Goal: Task Accomplishment & Management: Manage account settings

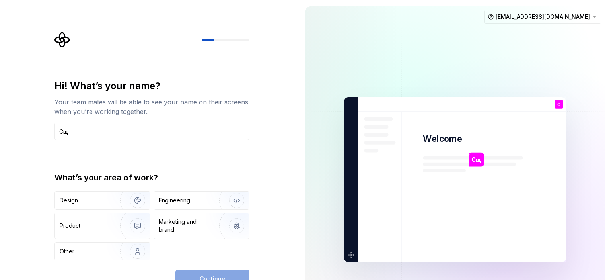
type input "С"
type input "[PERSON_NAME]"
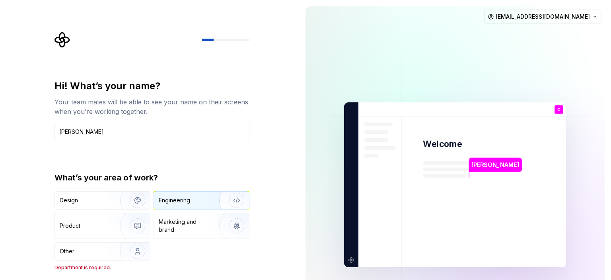
click at [177, 201] on div "Engineering" at bounding box center [174, 200] width 31 height 8
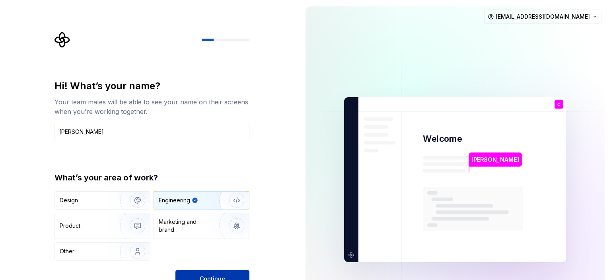
click at [205, 276] on span "Continue" at bounding box center [212, 278] width 25 height 8
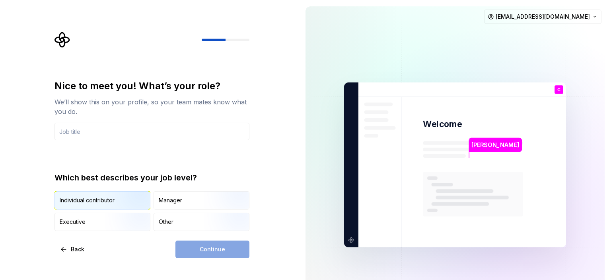
click at [71, 202] on div "Individual contributor" at bounding box center [87, 200] width 55 height 8
click at [223, 247] on div "Continue" at bounding box center [212, 248] width 74 height 17
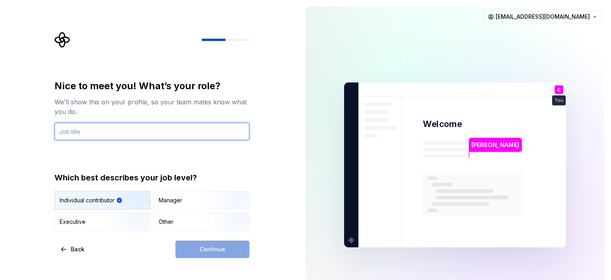
click at [137, 134] on input "text" at bounding box center [151, 130] width 195 height 17
type input "sir"
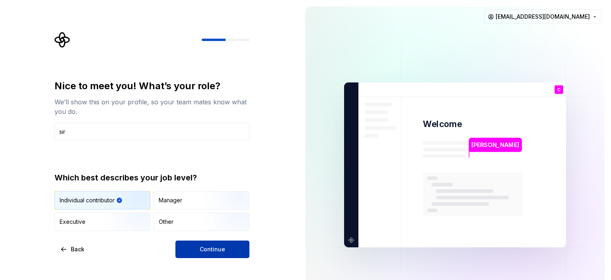
click at [202, 249] on span "Continue" at bounding box center [212, 249] width 25 height 8
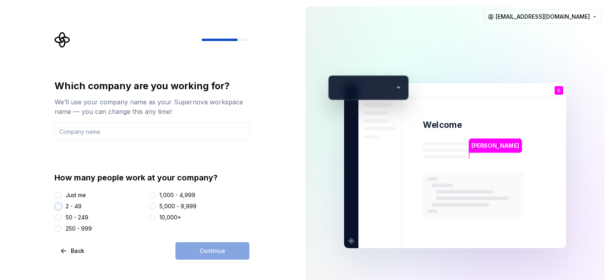
click at [58, 206] on button "2 - 49" at bounding box center [58, 206] width 6 height 6
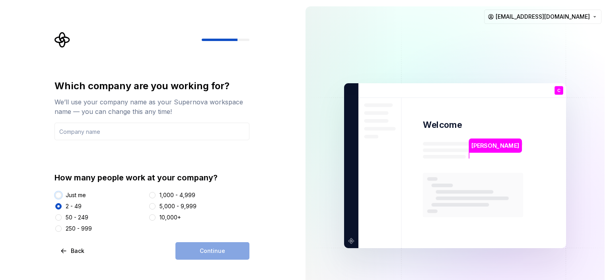
click at [57, 195] on button "Just me" at bounding box center [58, 195] width 6 height 6
click at [99, 133] on input "text" at bounding box center [151, 130] width 195 height 17
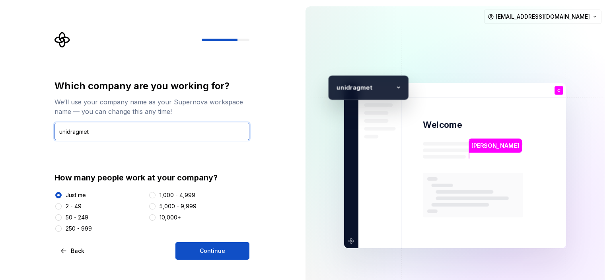
type input "unidragmet"
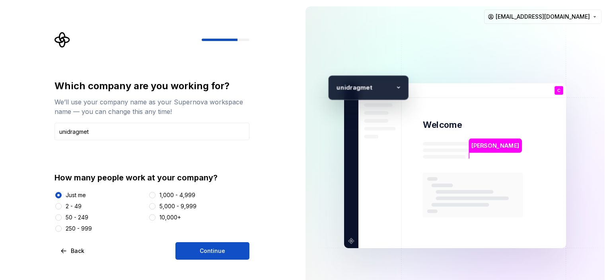
click at [62, 206] on div at bounding box center [58, 206] width 8 height 8
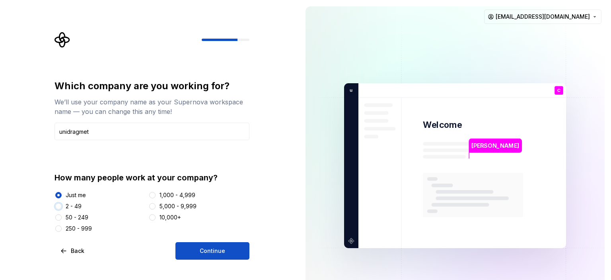
click at [58, 206] on button "2 - 49" at bounding box center [58, 206] width 6 height 6
click at [216, 245] on button "Continue" at bounding box center [212, 250] width 74 height 17
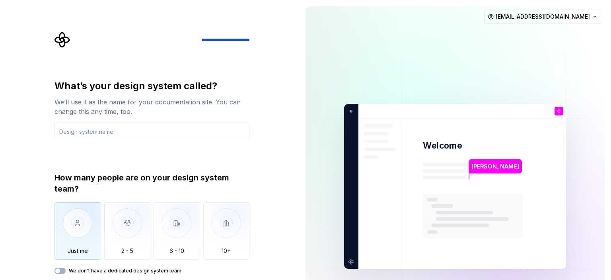
click at [87, 210] on img "button" at bounding box center [77, 228] width 47 height 53
click at [443, 153] on img at bounding box center [455, 186] width 322 height 376
click at [59, 272] on span "button" at bounding box center [57, 270] width 5 height 5
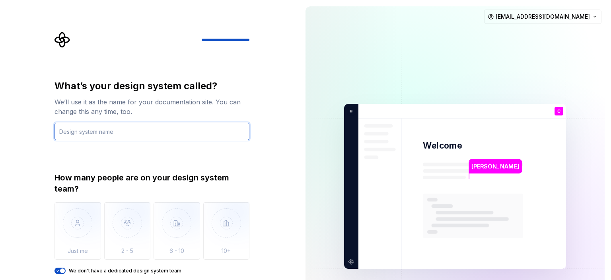
click at [126, 132] on input "text" at bounding box center [151, 130] width 195 height 17
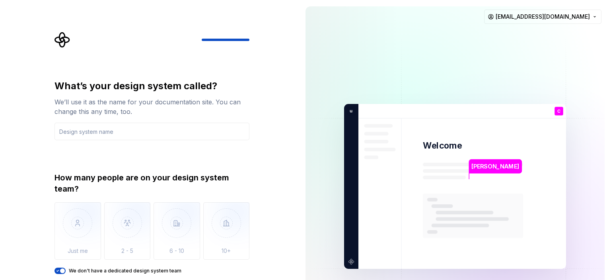
click at [62, 269] on span "button" at bounding box center [62, 270] width 5 height 5
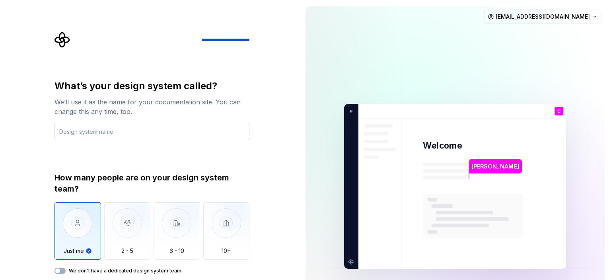
click at [95, 129] on input "text" at bounding box center [151, 130] width 195 height 17
click at [117, 214] on img "button" at bounding box center [127, 228] width 47 height 53
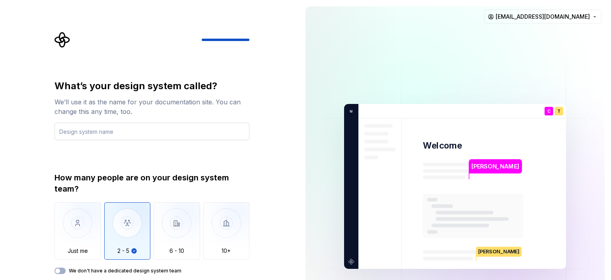
click at [89, 127] on input "text" at bounding box center [151, 130] width 195 height 17
drag, startPoint x: 81, startPoint y: 231, endPoint x: 85, endPoint y: 215, distance: 17.2
click at [81, 231] on img "button" at bounding box center [77, 228] width 47 height 53
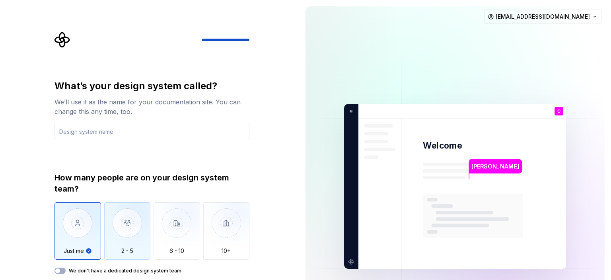
click at [110, 222] on img "button" at bounding box center [127, 228] width 47 height 53
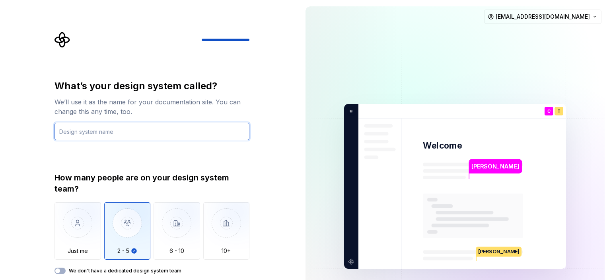
click at [104, 132] on input "text" at bounding box center [151, 130] width 195 height 17
type input "McConst"
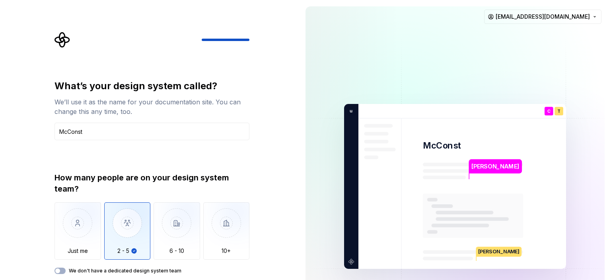
click at [212, 100] on div "We’ll use it as the name for your documentation site. You can change this any t…" at bounding box center [151, 106] width 195 height 19
click at [266, 88] on div "What’s your design system called? We’ll use it as the name for your documentati…" at bounding box center [149, 186] width 299 height 372
click at [51, 152] on div "What’s your design system called? We’ll use it as the name for your documentati…" at bounding box center [154, 166] width 209 height 269
click at [93, 271] on label "We don't have a dedicated design system team" at bounding box center [125, 270] width 113 height 6
click at [66, 271] on button "We don't have a dedicated design system team" at bounding box center [59, 270] width 11 height 6
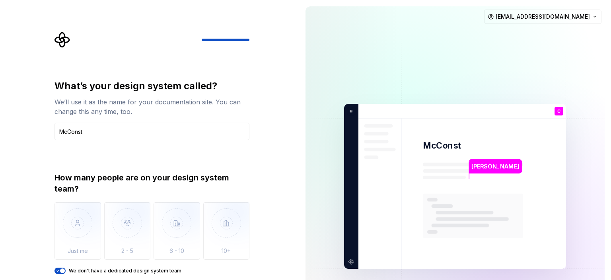
click at [418, 128] on img at bounding box center [455, 186] width 322 height 376
click at [435, 138] on img at bounding box center [455, 186] width 322 height 376
click at [458, 185] on img at bounding box center [455, 186] width 322 height 376
click at [167, 173] on div "How many people are on your design system team?" at bounding box center [151, 183] width 195 height 22
drag, startPoint x: 91, startPoint y: 167, endPoint x: 89, endPoint y: 163, distance: 4.2
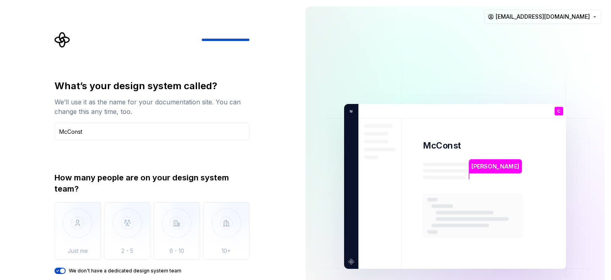
click at [91, 166] on div "What’s your design system called? We’ll use it as the name for your documentati…" at bounding box center [151, 177] width 195 height 194
click at [76, 132] on input "McConst" at bounding box center [151, 130] width 195 height 17
click at [71, 171] on div "What’s your design system called? We’ll use it as the name for your documentati…" at bounding box center [151, 177] width 195 height 194
click at [225, 37] on div at bounding box center [151, 40] width 195 height 16
click at [451, 58] on img at bounding box center [455, 186] width 322 height 376
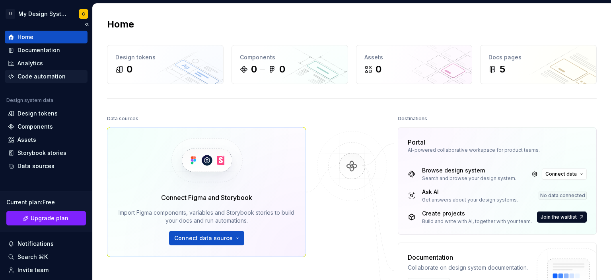
click at [39, 76] on div "Code automation" at bounding box center [41, 76] width 48 height 8
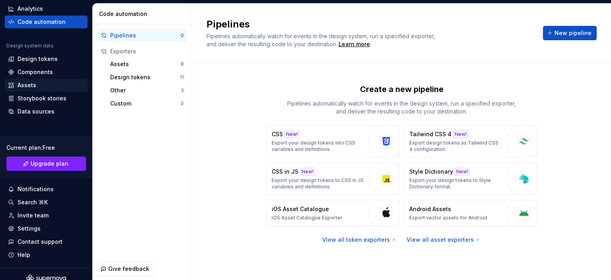
scroll to position [63, 0]
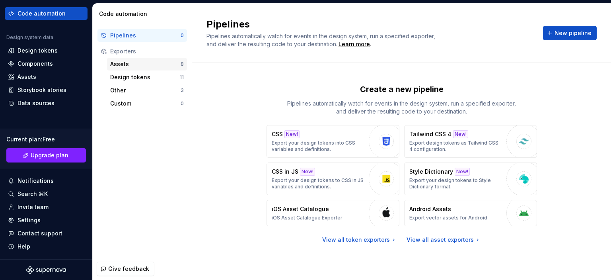
click at [127, 66] on div "Assets" at bounding box center [145, 64] width 70 height 8
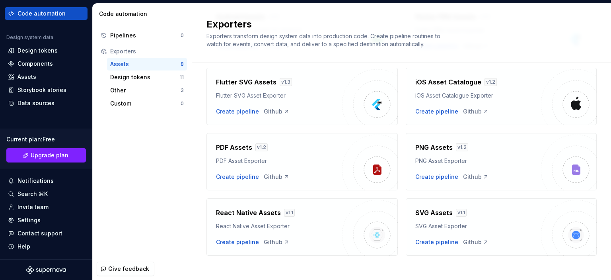
scroll to position [99, 0]
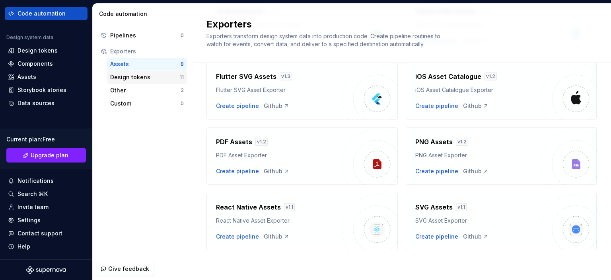
click at [124, 78] on div "Design tokens" at bounding box center [145, 77] width 70 height 8
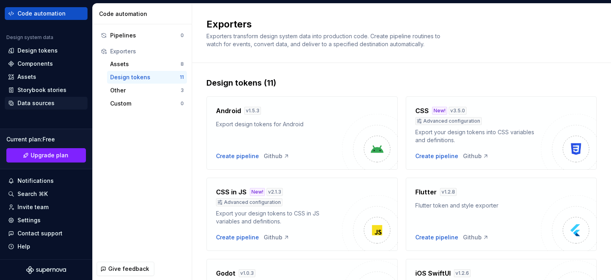
click at [42, 104] on div "Data sources" at bounding box center [35, 103] width 37 height 8
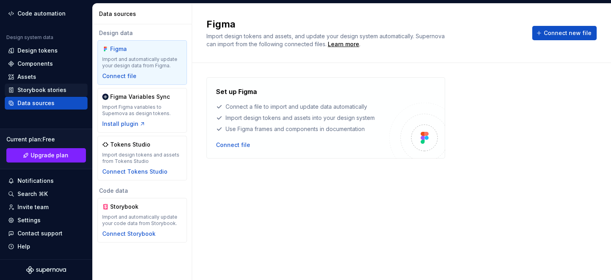
click at [25, 87] on div "Storybook stories" at bounding box center [41, 90] width 49 height 8
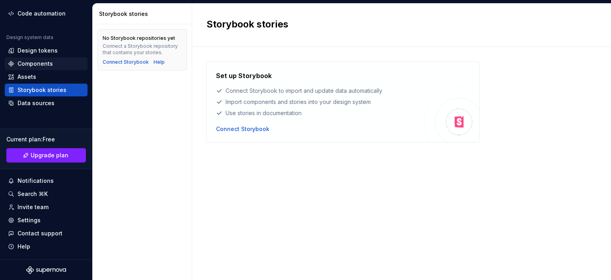
click at [26, 58] on div "Components" at bounding box center [46, 63] width 83 height 13
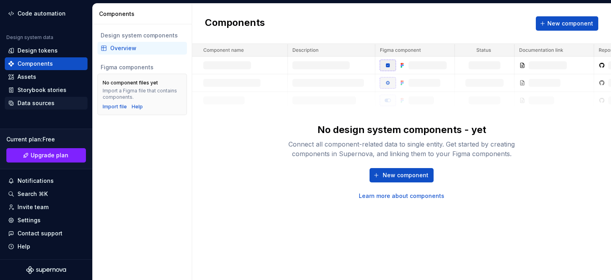
click at [30, 104] on div "Data sources" at bounding box center [35, 103] width 37 height 8
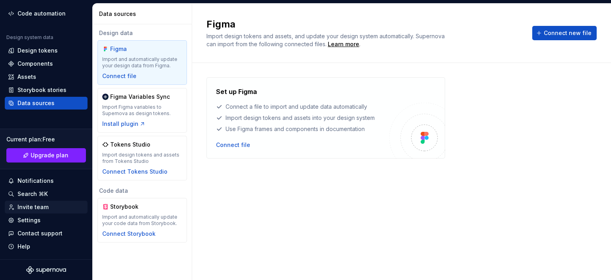
click at [25, 204] on div "Invite team" at bounding box center [32, 207] width 31 height 8
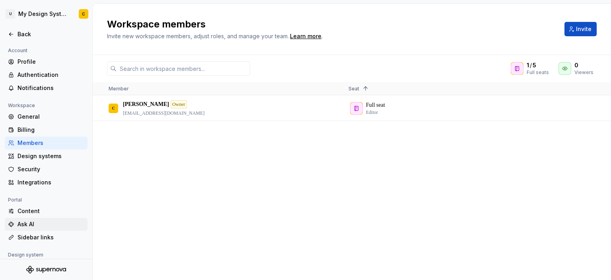
click at [29, 224] on div "Ask AI" at bounding box center [50, 224] width 67 height 8
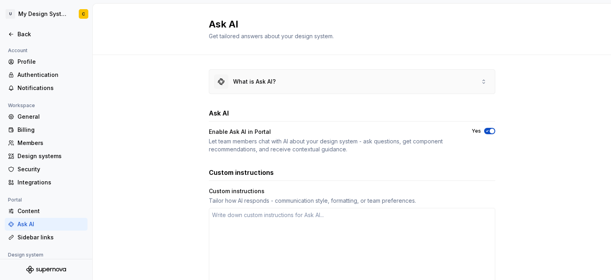
click at [414, 82] on div "What is Ask AI?" at bounding box center [352, 82] width 286 height 24
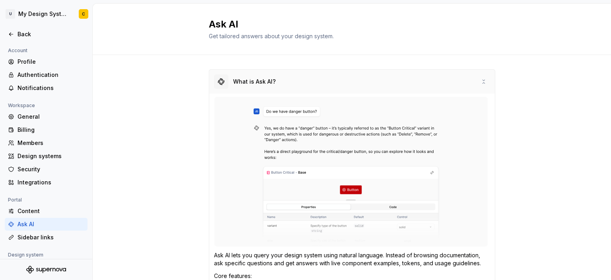
click at [395, 78] on div "What is Ask AI?" at bounding box center [352, 82] width 286 height 24
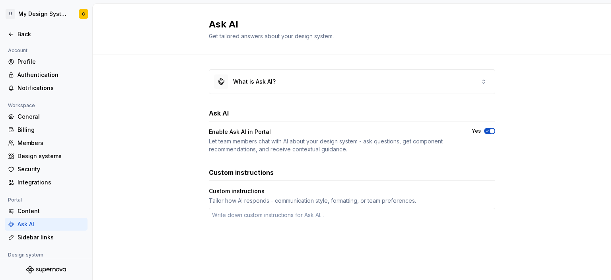
click at [353, 113] on div "Ask AI" at bounding box center [352, 113] width 286 height 10
click at [325, 78] on div "What is Ask AI?" at bounding box center [352, 82] width 286 height 24
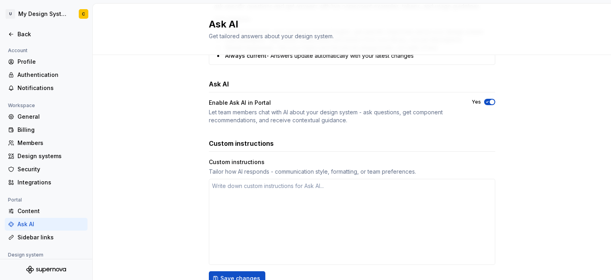
scroll to position [318, 0]
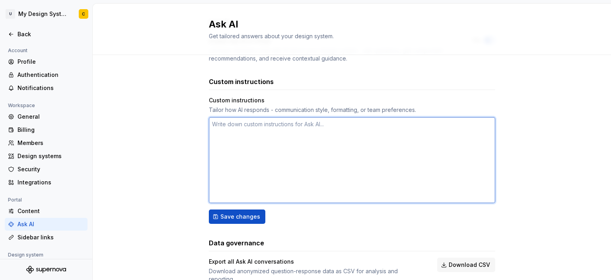
click at [249, 138] on textarea at bounding box center [352, 160] width 286 height 86
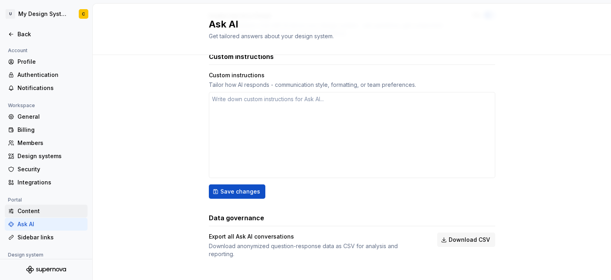
click at [33, 213] on div "Content" at bounding box center [50, 211] width 67 height 8
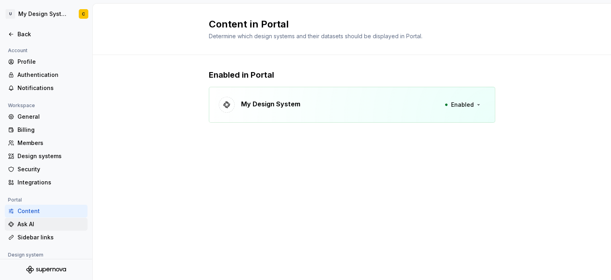
click at [29, 227] on div "Ask AI" at bounding box center [50, 224] width 67 height 8
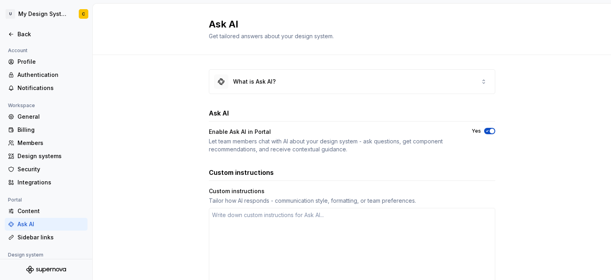
type textarea "*"
click at [271, 77] on div "What is Ask AI?" at bounding box center [245, 81] width 62 height 14
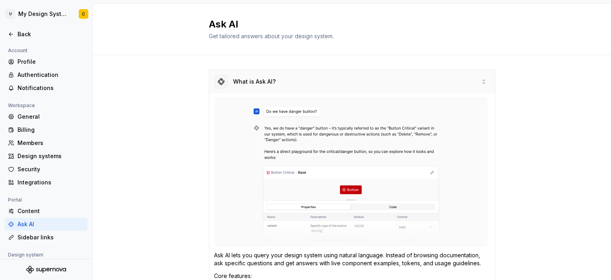
click at [271, 77] on div "What is Ask AI?" at bounding box center [245, 81] width 62 height 14
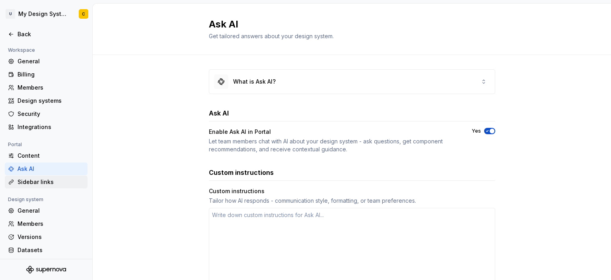
scroll to position [70, 0]
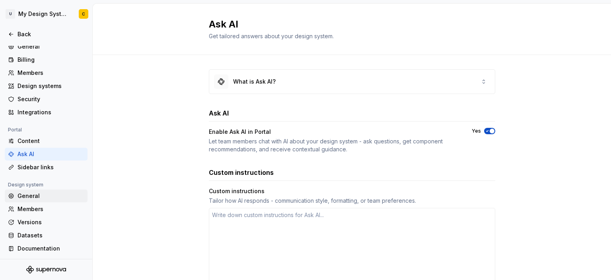
click at [41, 197] on div "General" at bounding box center [50, 196] width 67 height 8
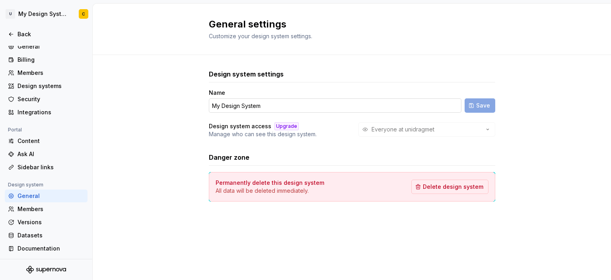
click at [328, 106] on input "My Design System" at bounding box center [335, 105] width 253 height 14
click at [26, 208] on div "Members" at bounding box center [50, 209] width 67 height 8
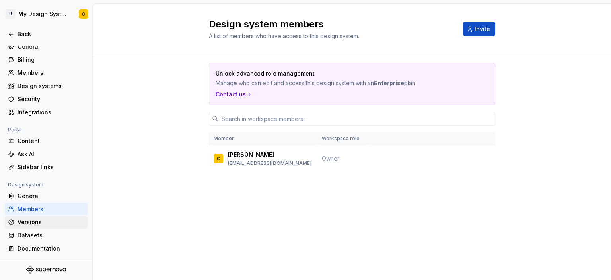
click at [25, 223] on div "Versions" at bounding box center [50, 222] width 67 height 8
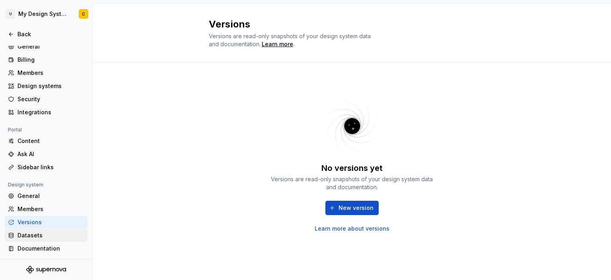
click at [25, 232] on div "Datasets" at bounding box center [50, 235] width 67 height 8
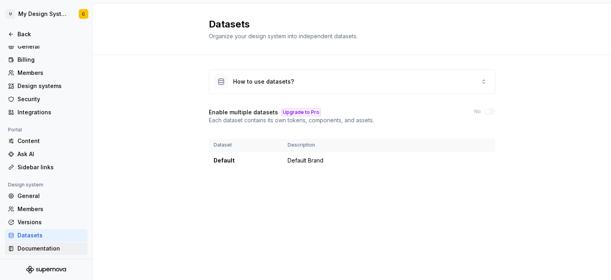
click at [26, 249] on div "Documentation" at bounding box center [50, 248] width 67 height 8
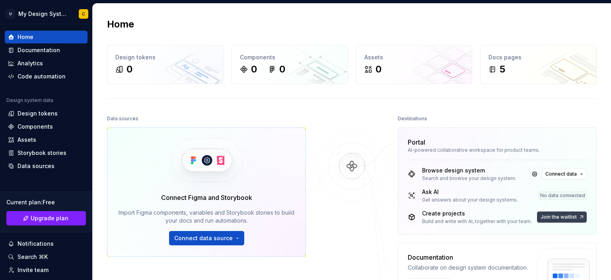
click at [550, 218] on span "Join the waitlist" at bounding box center [558, 217] width 36 height 6
